Goal: Task Accomplishment & Management: Use online tool/utility

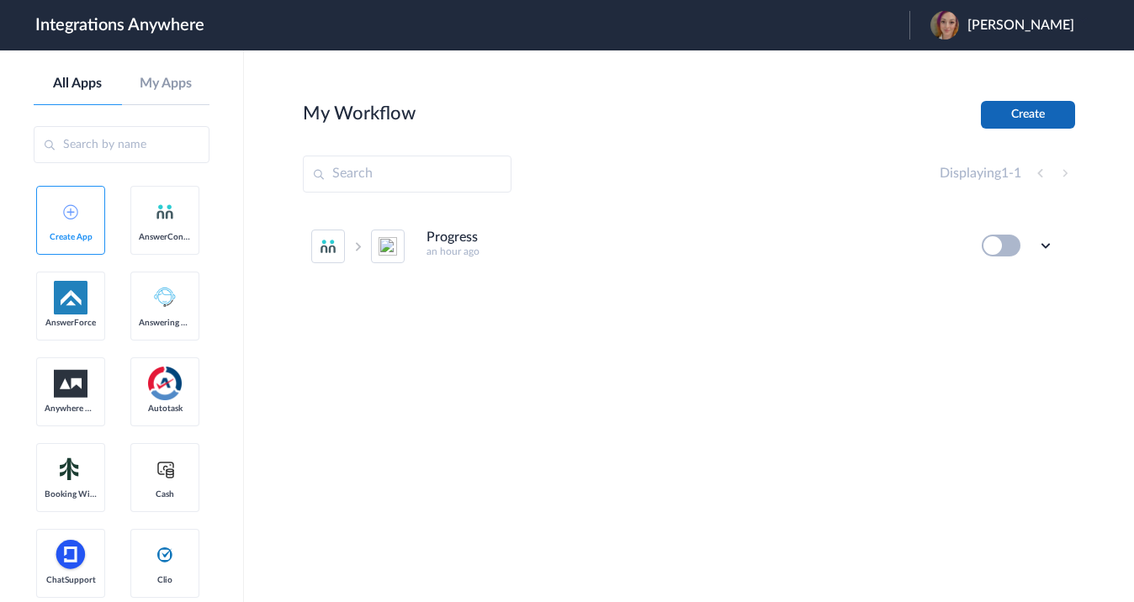
drag, startPoint x: 1036, startPoint y: 124, endPoint x: 1026, endPoint y: 122, distance: 10.2
click at [1037, 124] on button "Create" at bounding box center [1028, 115] width 94 height 28
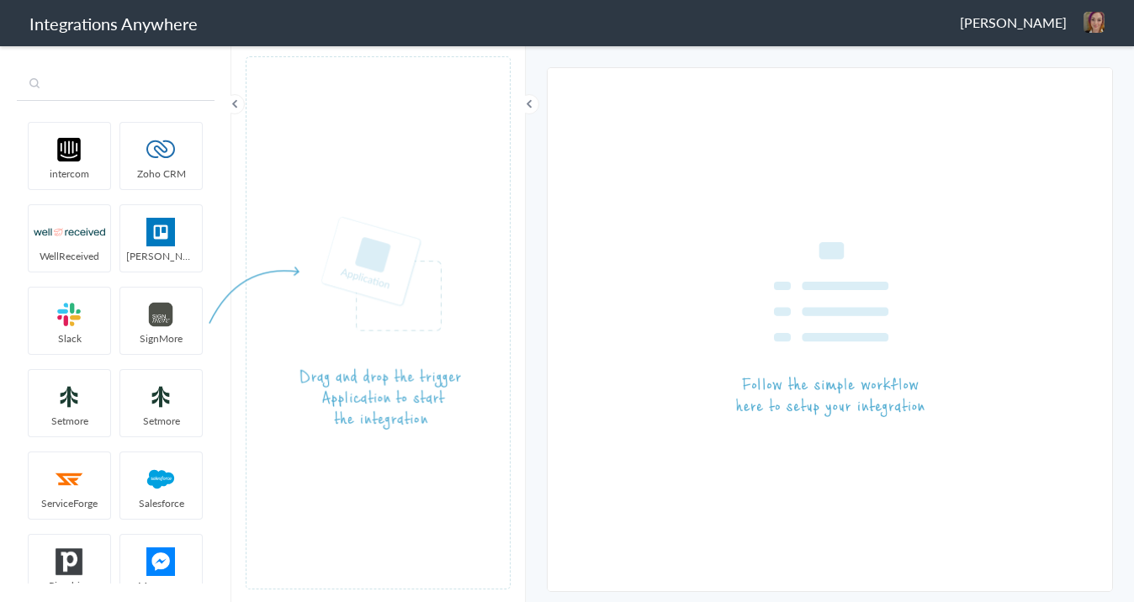
click at [120, 87] on input "text" at bounding box center [116, 85] width 198 height 32
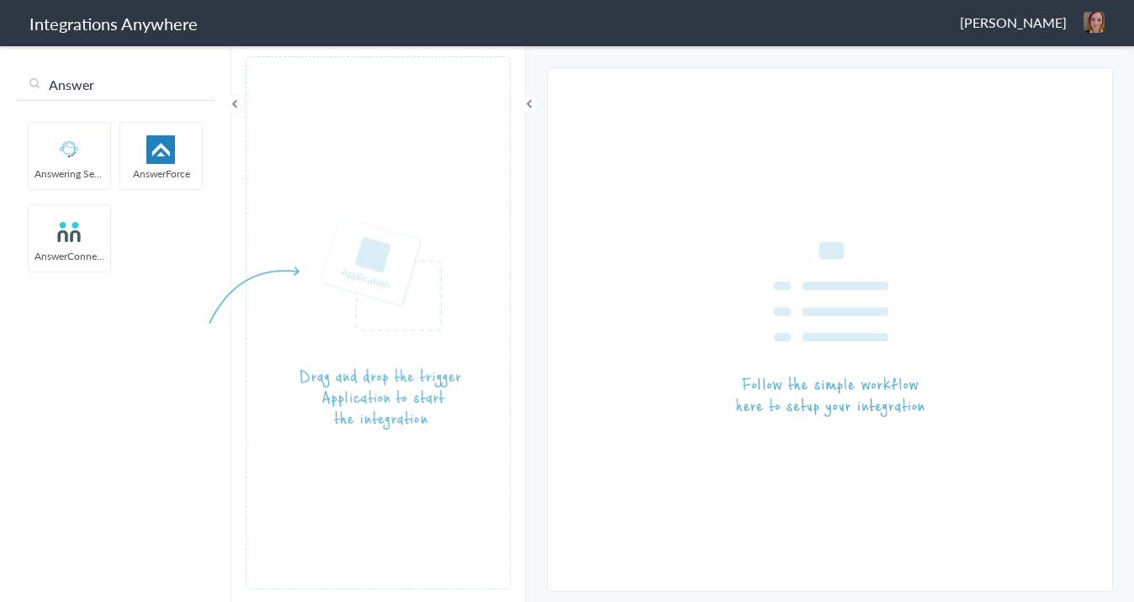
type input "Answer"
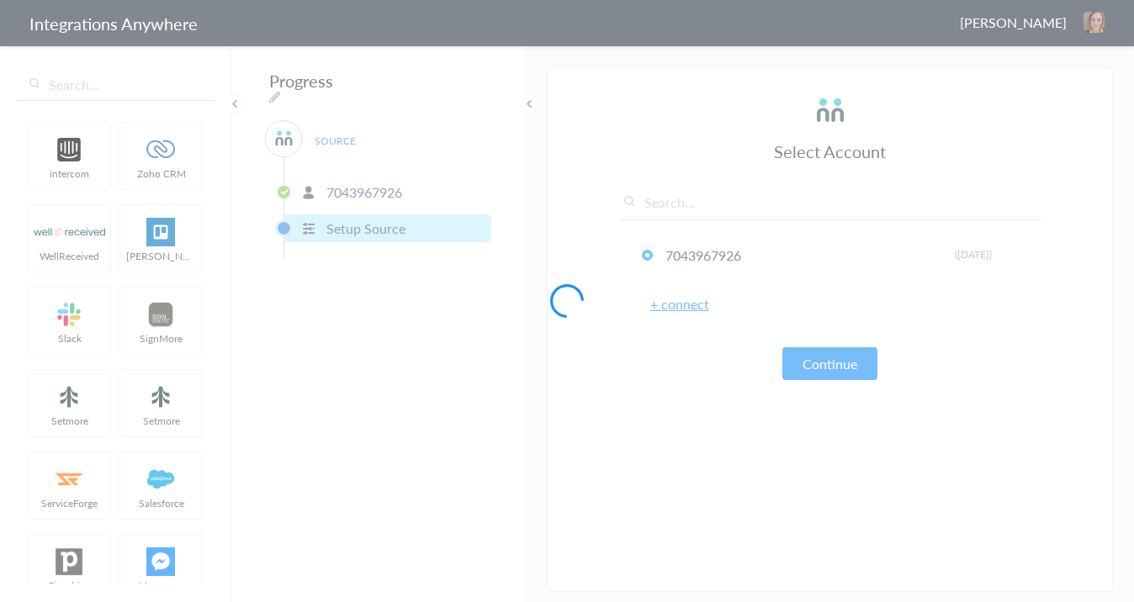
click at [151, 85] on div at bounding box center [567, 301] width 1134 height 602
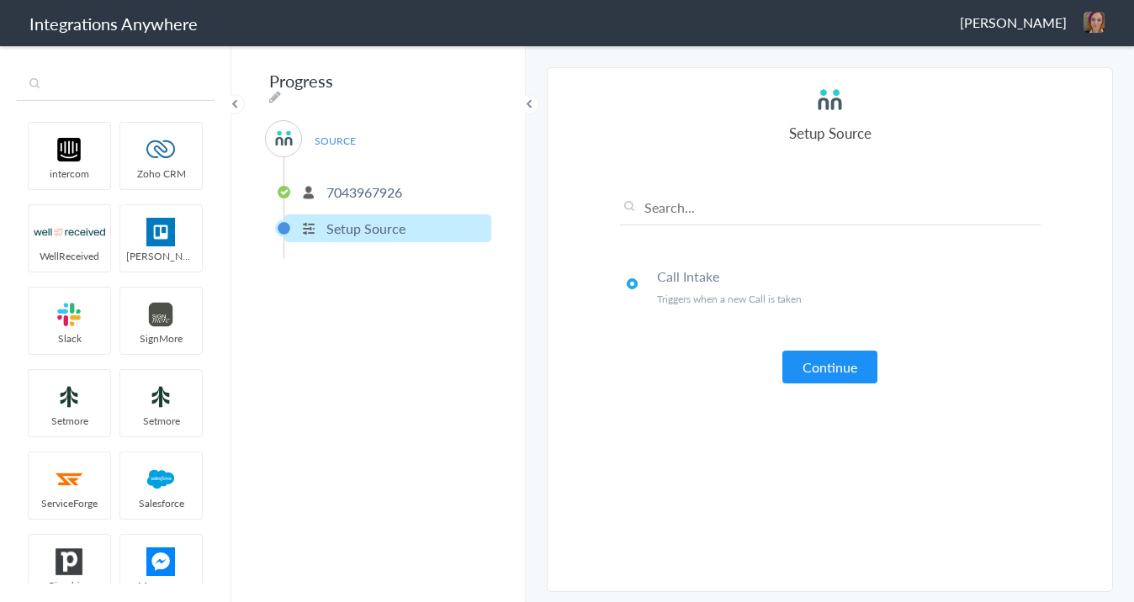
click at [160, 87] on input "text" at bounding box center [116, 85] width 198 height 32
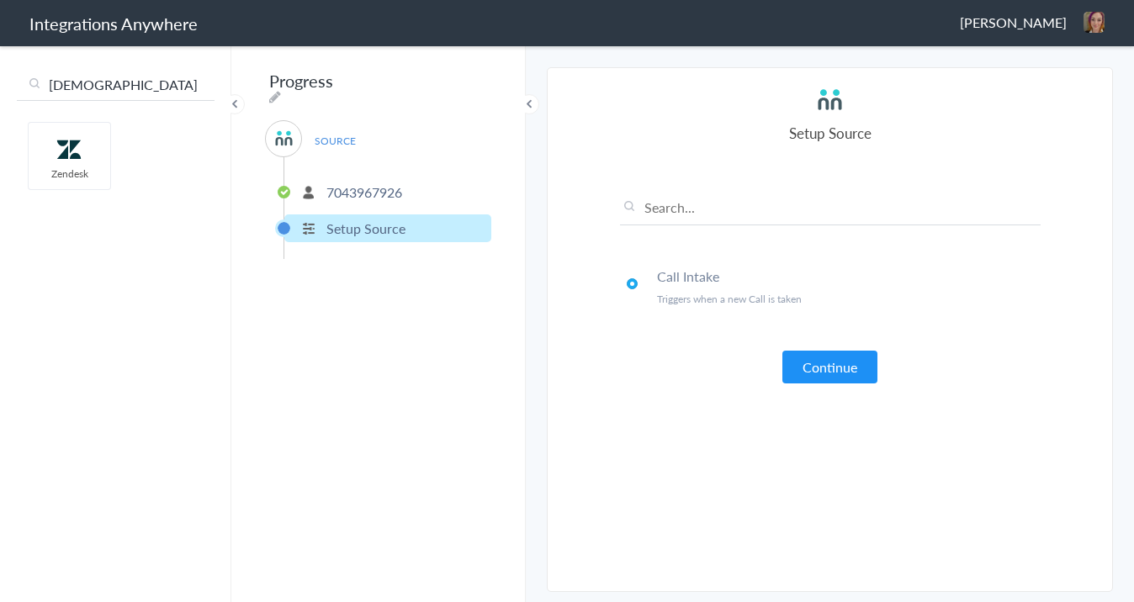
type input "[DEMOGRAPHIC_DATA]"
click at [811, 368] on button "Continue" at bounding box center [829, 367] width 95 height 33
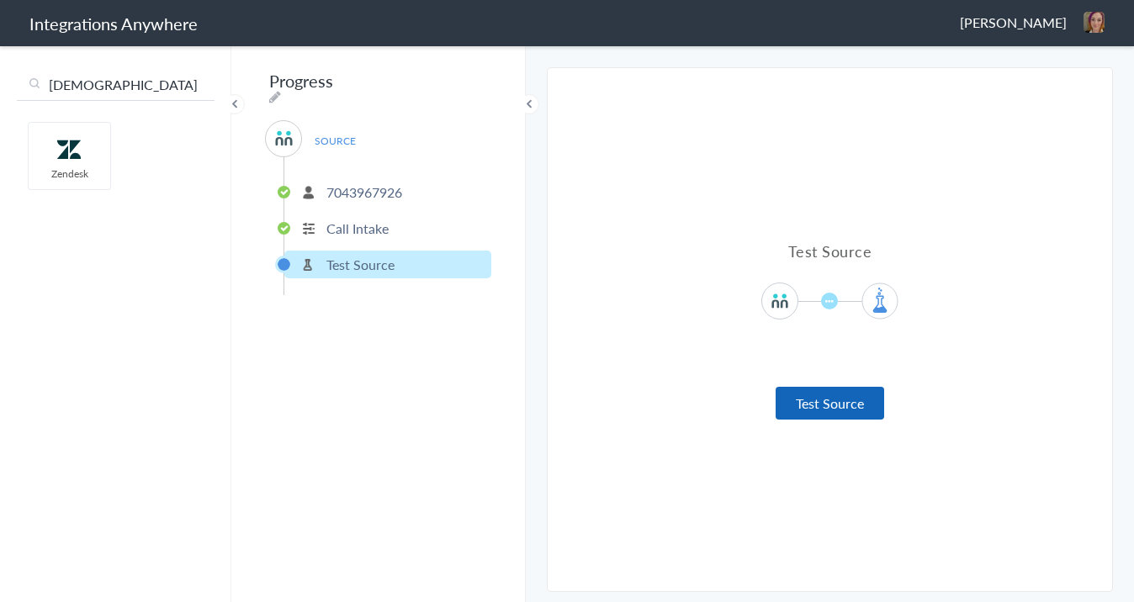
click at [840, 409] on button "Test Source" at bounding box center [829, 403] width 108 height 33
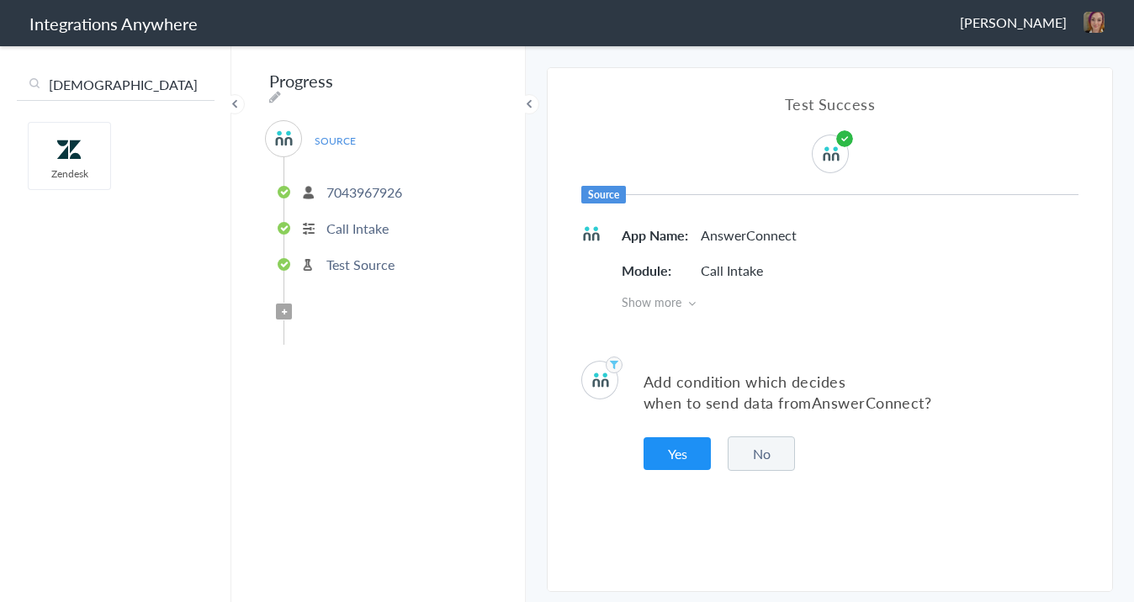
click at [750, 453] on button "No" at bounding box center [760, 453] width 67 height 34
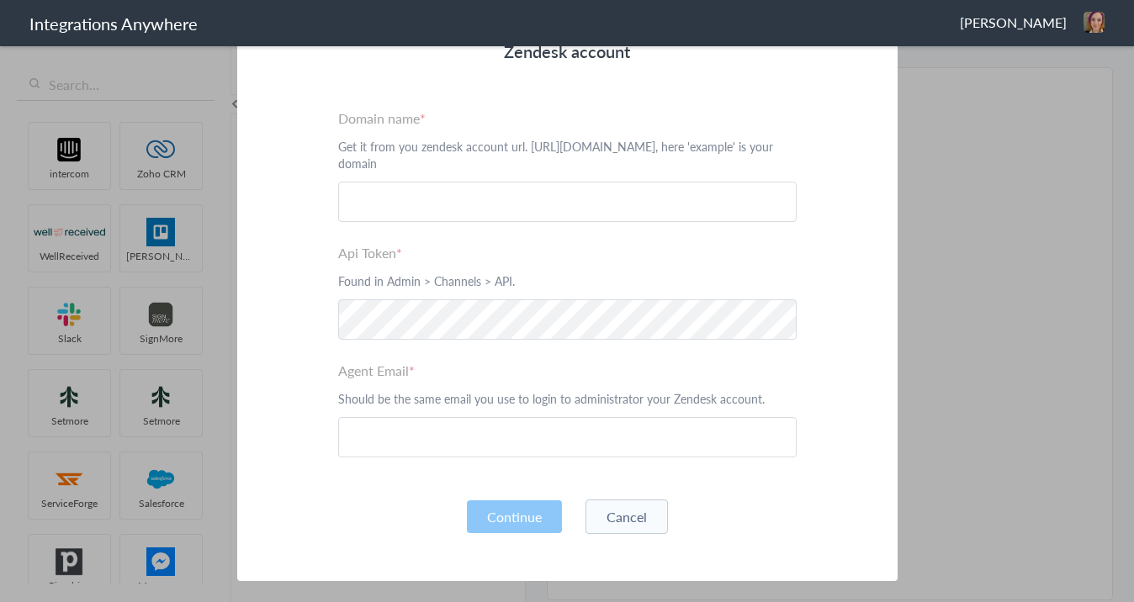
scroll to position [263, 0]
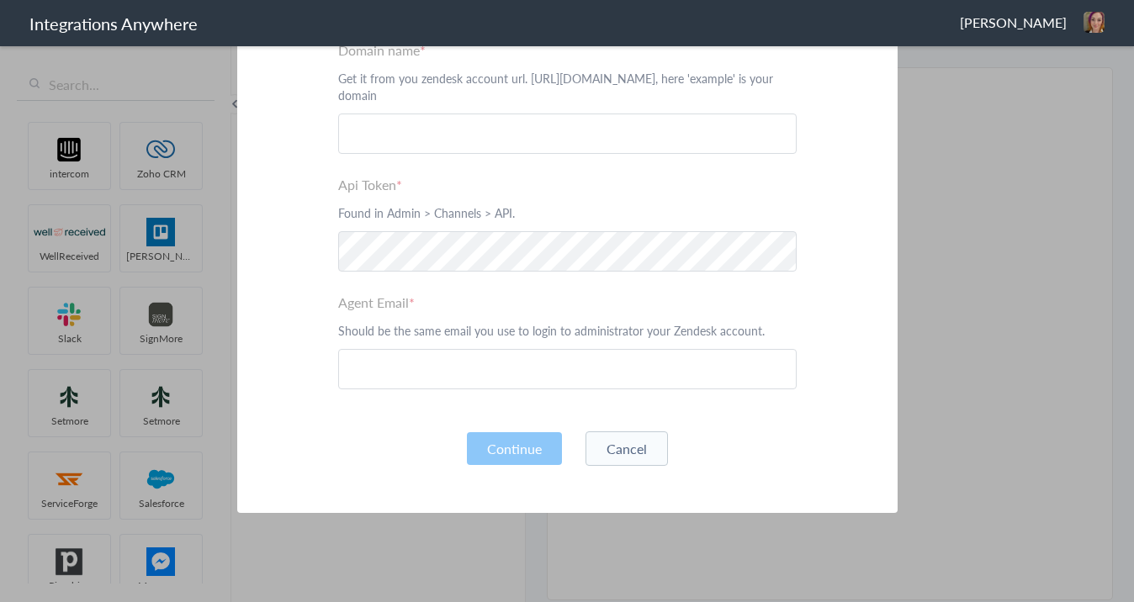
drag, startPoint x: 75, startPoint y: 153, endPoint x: 727, endPoint y: 601, distance: 791.1
